Goal: Information Seeking & Learning: Learn about a topic

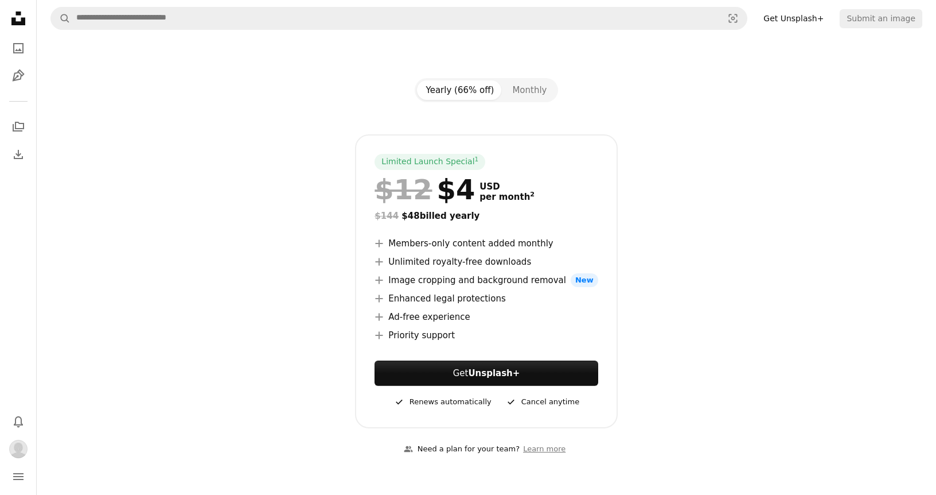
scroll to position [117, 0]
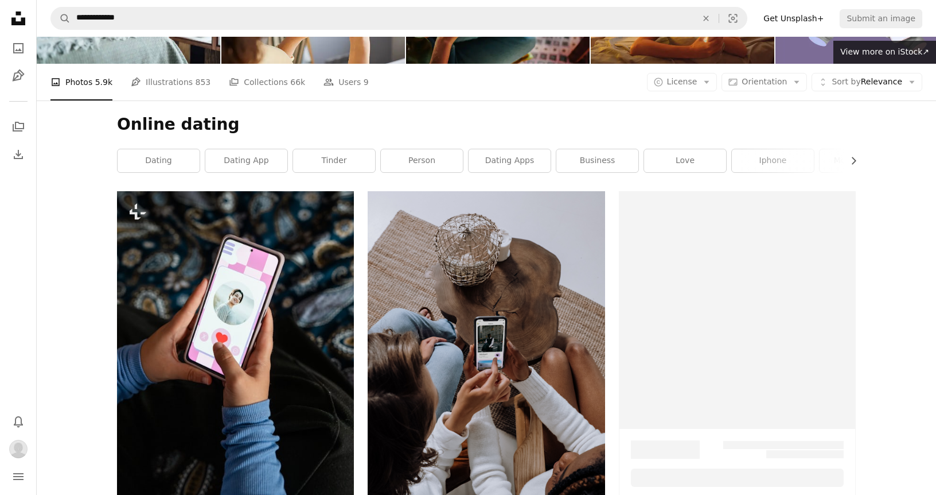
scroll to position [3782, 0]
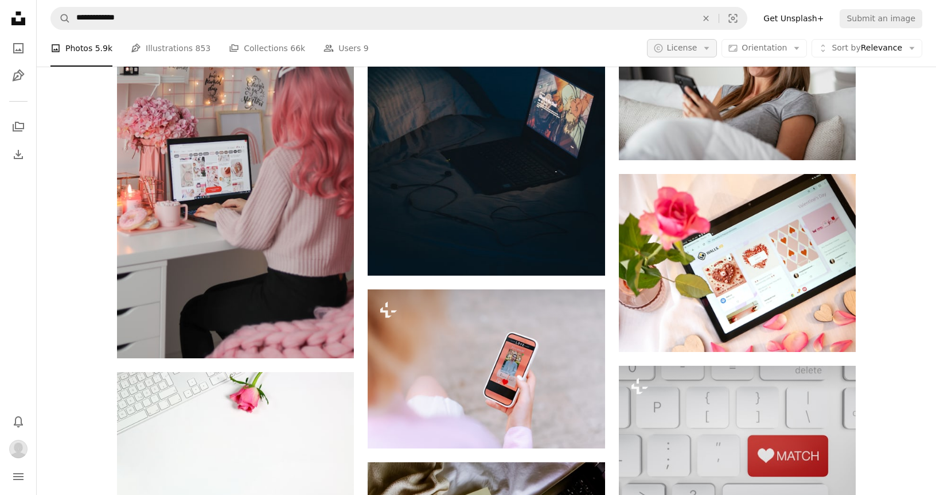
click at [705, 55] on button "A copyright icon © License Arrow down" at bounding box center [682, 48] width 71 height 18
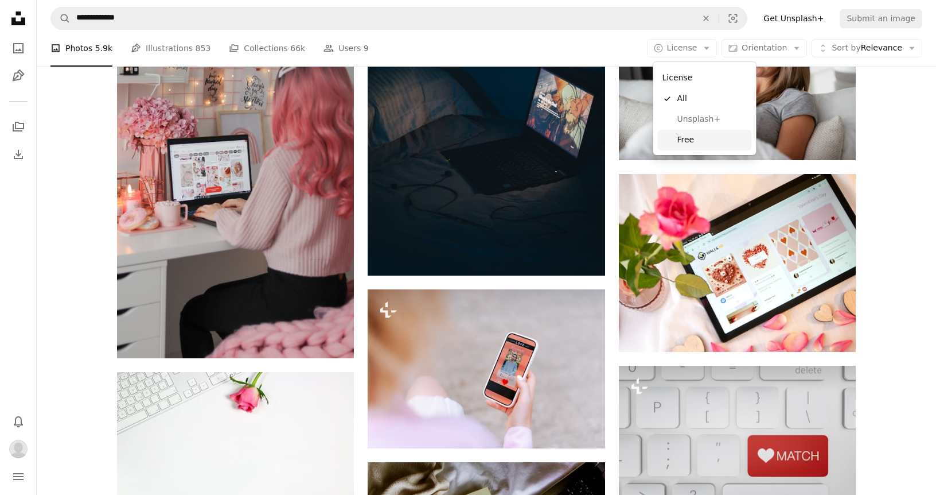
click at [692, 142] on span "Free" at bounding box center [713, 139] width 70 height 11
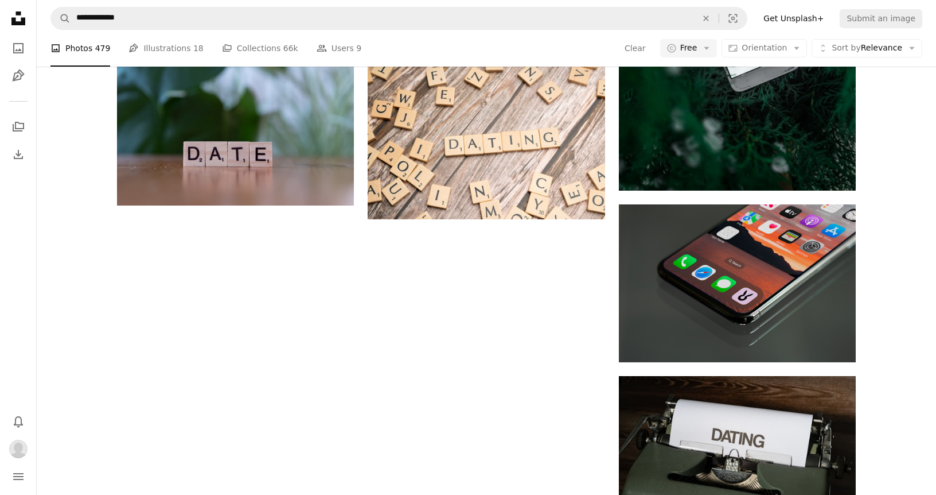
scroll to position [1525, 0]
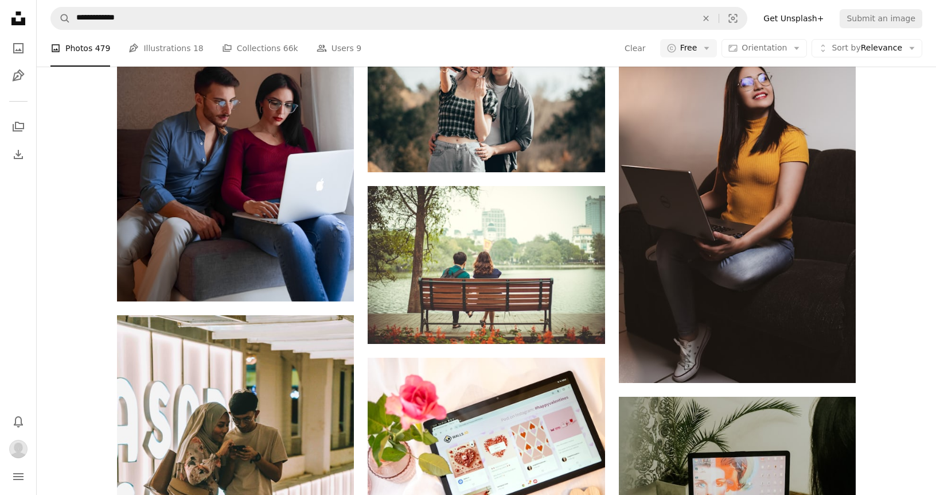
scroll to position [9013, 0]
